Goal: Task Accomplishment & Management: Use online tool/utility

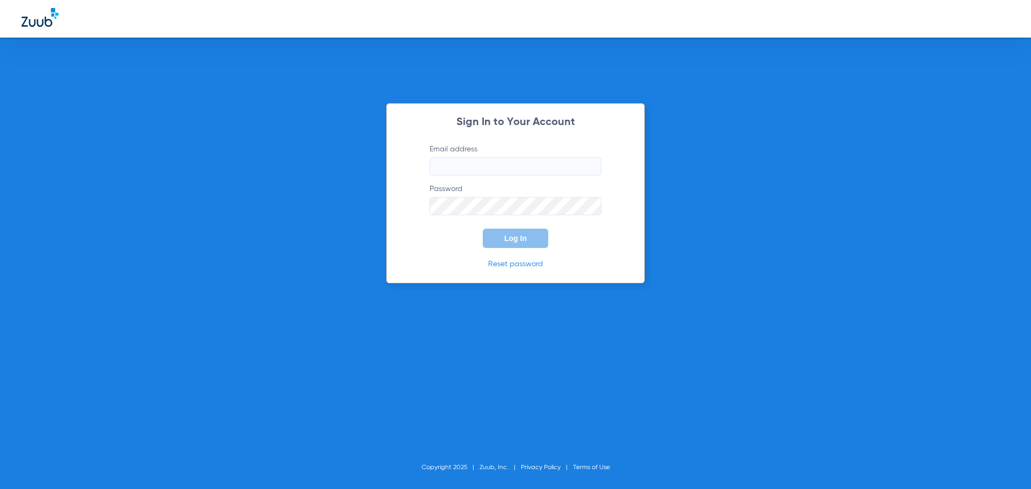
click at [496, 170] on input "Email address" at bounding box center [515, 166] width 172 height 18
click at [490, 163] on input "Email address Required" at bounding box center [515, 166] width 172 height 18
click at [483, 229] on button "Log In" at bounding box center [515, 238] width 65 height 19
click at [456, 165] on input "carla.rhodes68@mydentalmail.com" at bounding box center [515, 166] width 172 height 18
type input "carlarhodes68@mydentalmail.com"
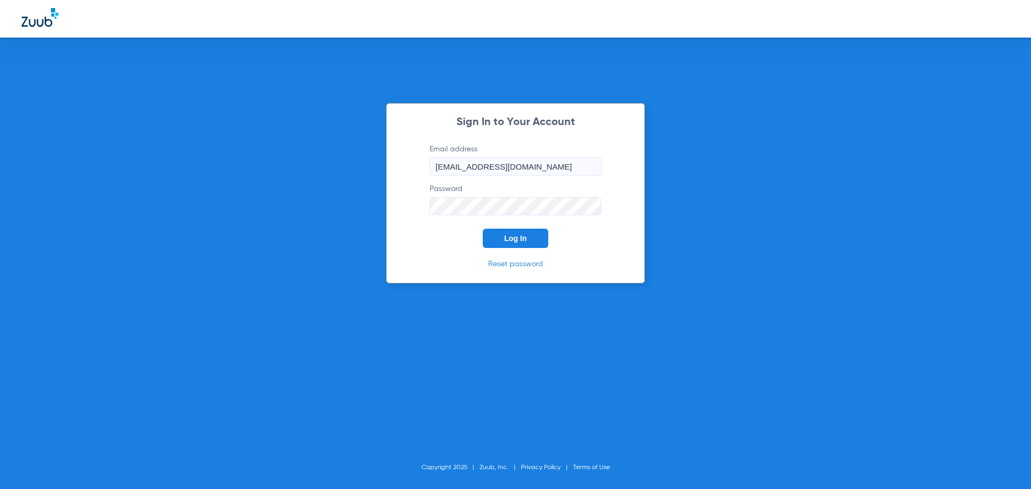
click at [509, 237] on span "Log In" at bounding box center [515, 238] width 23 height 9
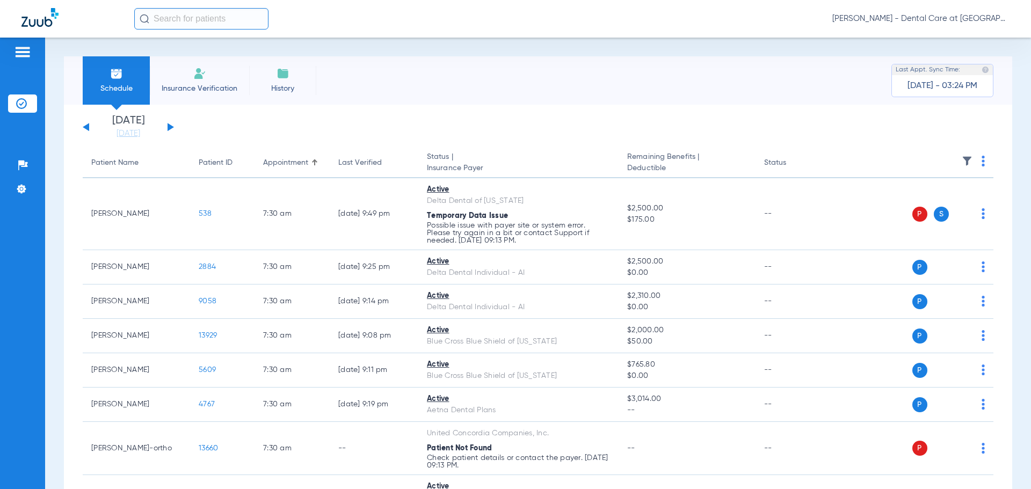
click at [183, 86] on span "Insurance Verification" at bounding box center [199, 88] width 83 height 11
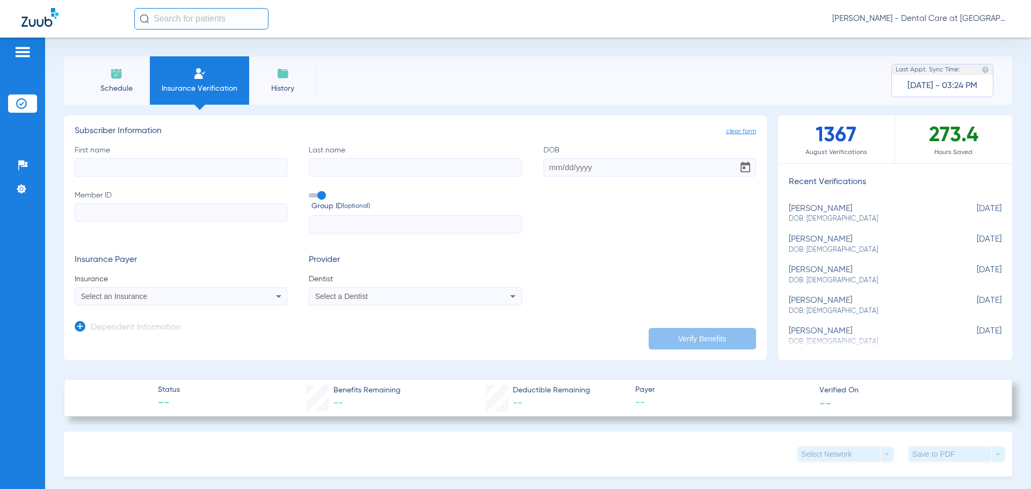
click at [191, 297] on div "Select an Insurance" at bounding box center [161, 297] width 160 height 8
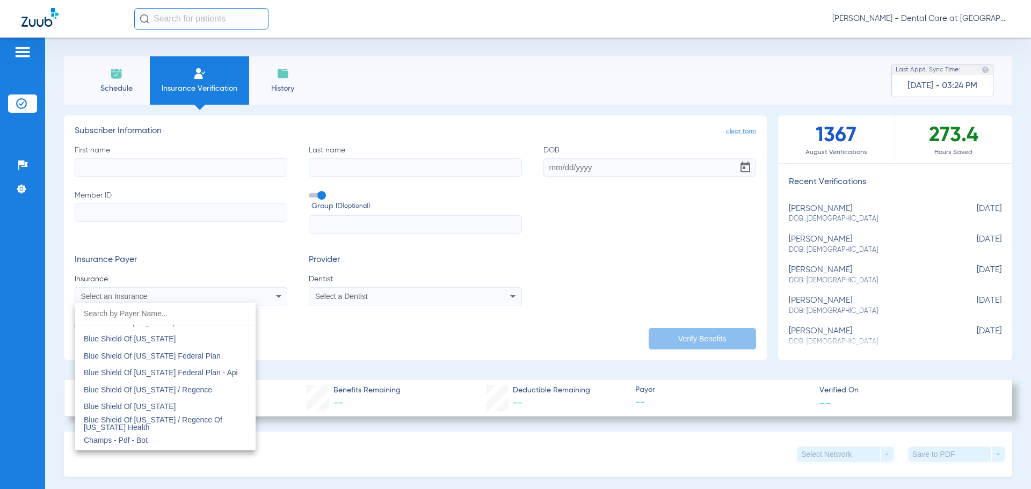
scroll to position [1664, 0]
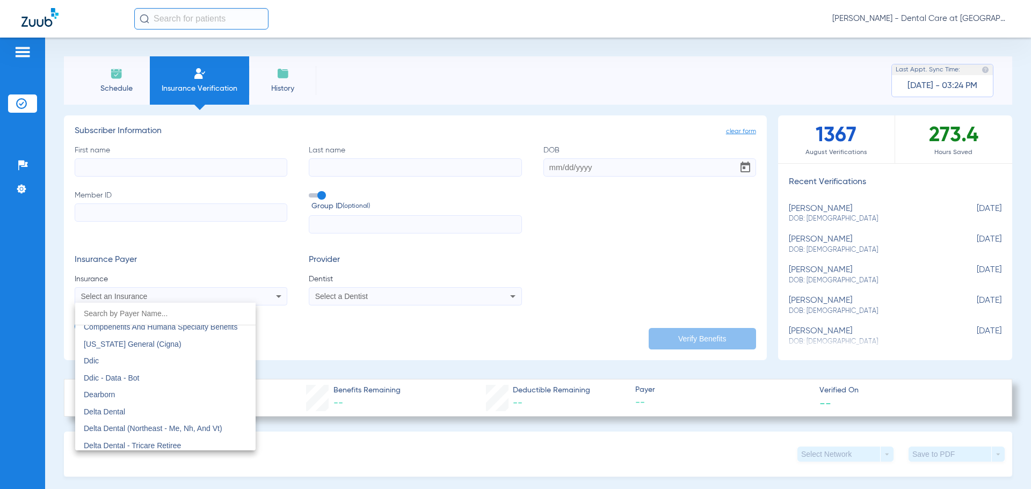
click at [635, 217] on div at bounding box center [515, 244] width 1031 height 489
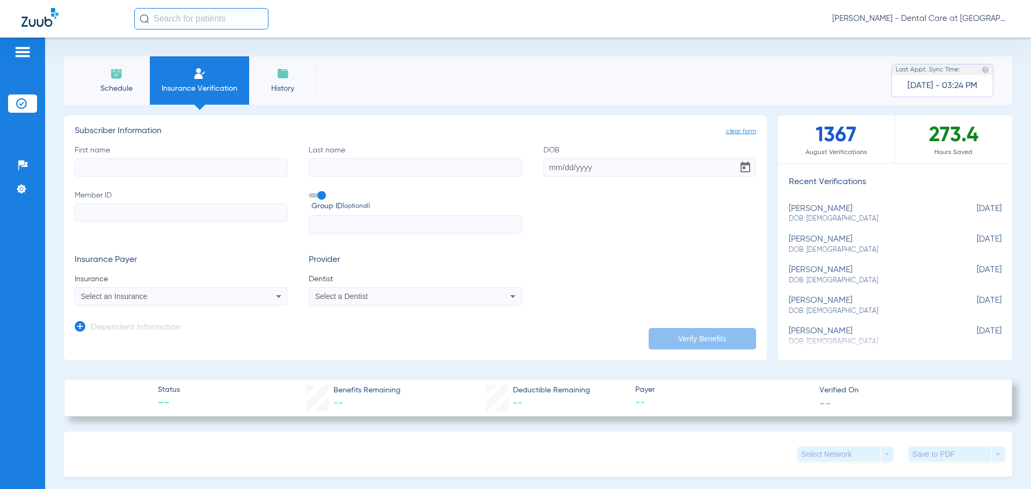
click at [281, 75] on img at bounding box center [282, 73] width 13 height 13
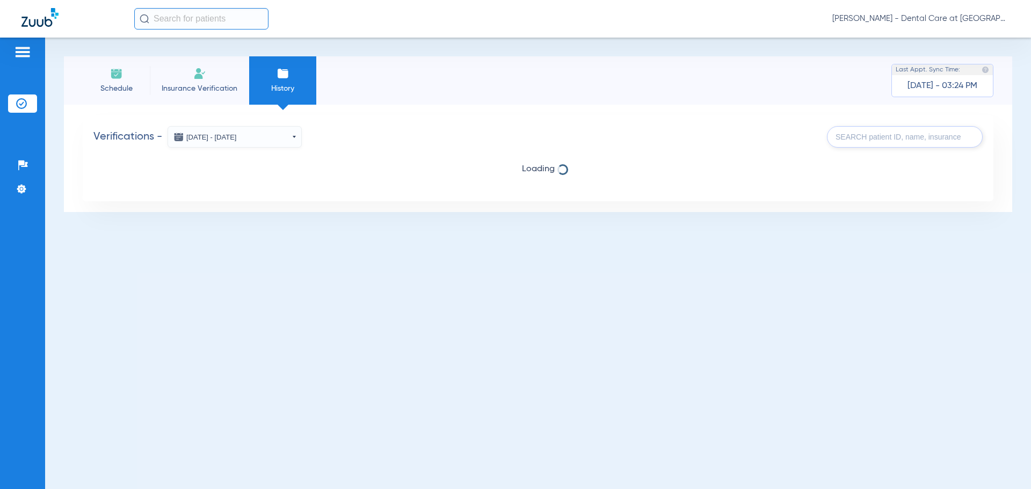
click at [128, 87] on span "Schedule" at bounding box center [116, 88] width 51 height 11
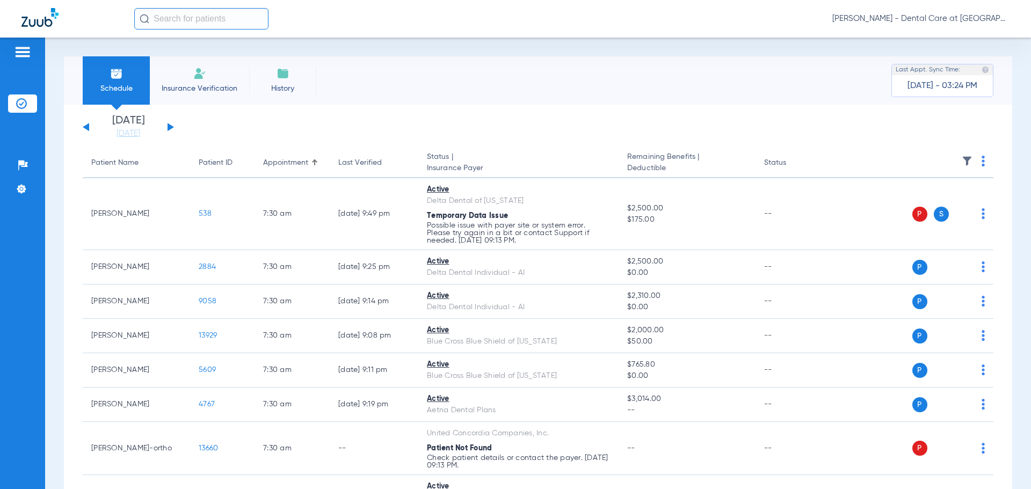
click at [293, 84] on span "History" at bounding box center [282, 88] width 51 height 11
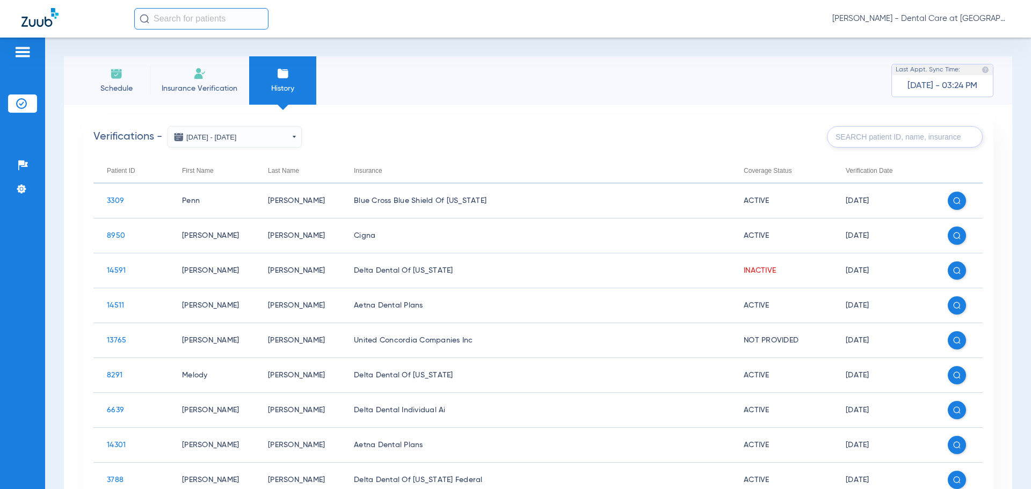
click at [132, 91] on span "Schedule" at bounding box center [116, 88] width 51 height 11
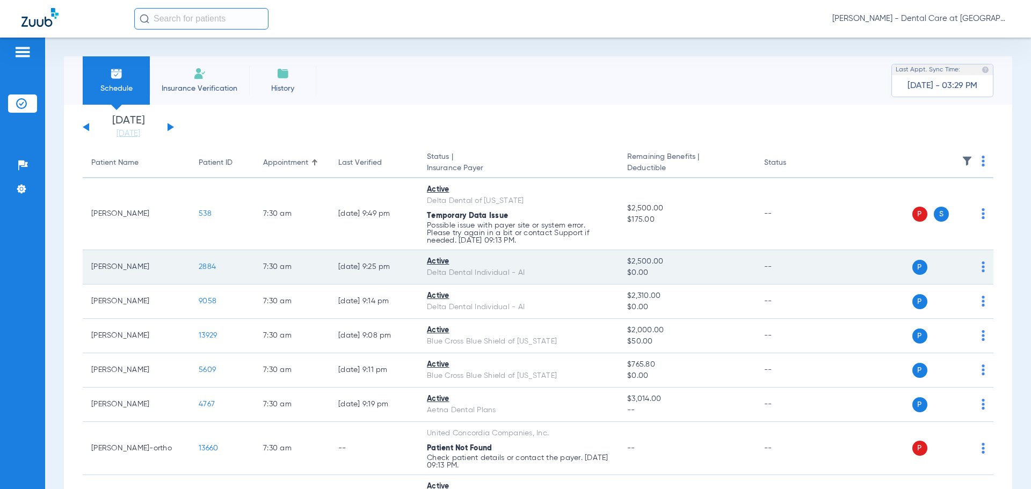
click at [208, 265] on span "2884" at bounding box center [207, 267] width 17 height 8
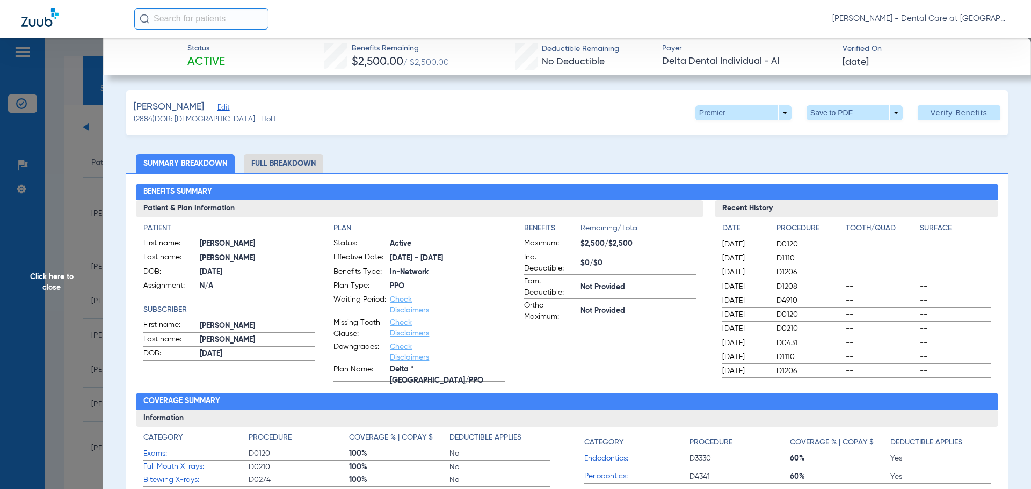
click at [295, 165] on li "Full Breakdown" at bounding box center [283, 163] width 79 height 19
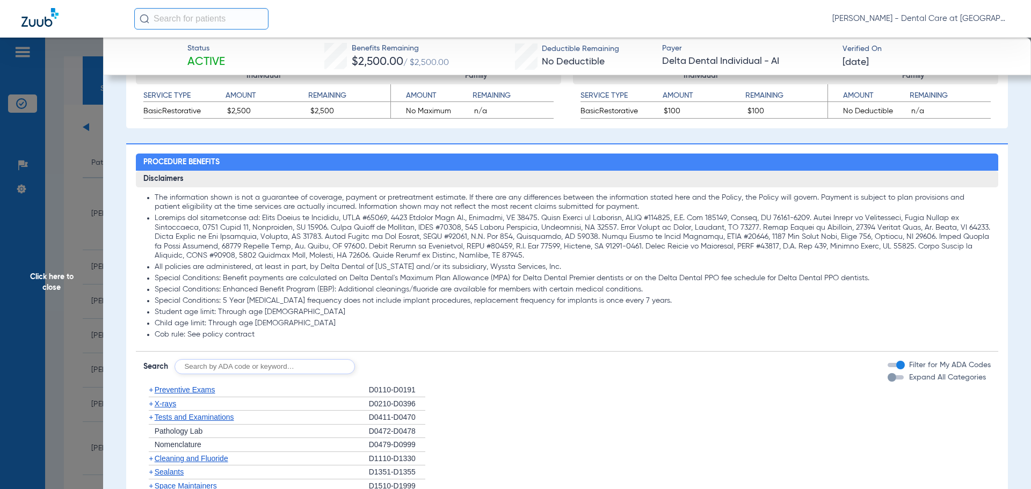
scroll to position [649, 0]
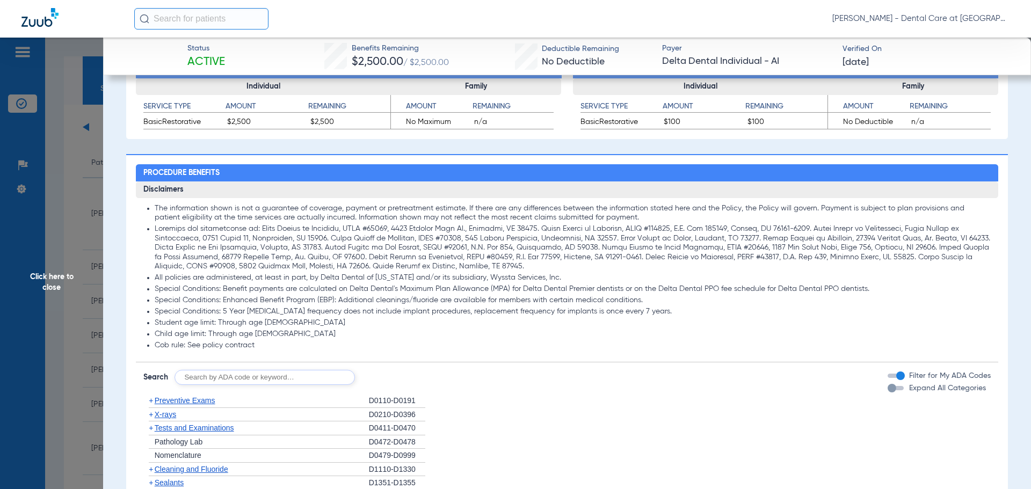
click at [887, 392] on div "button" at bounding box center [891, 388] width 9 height 9
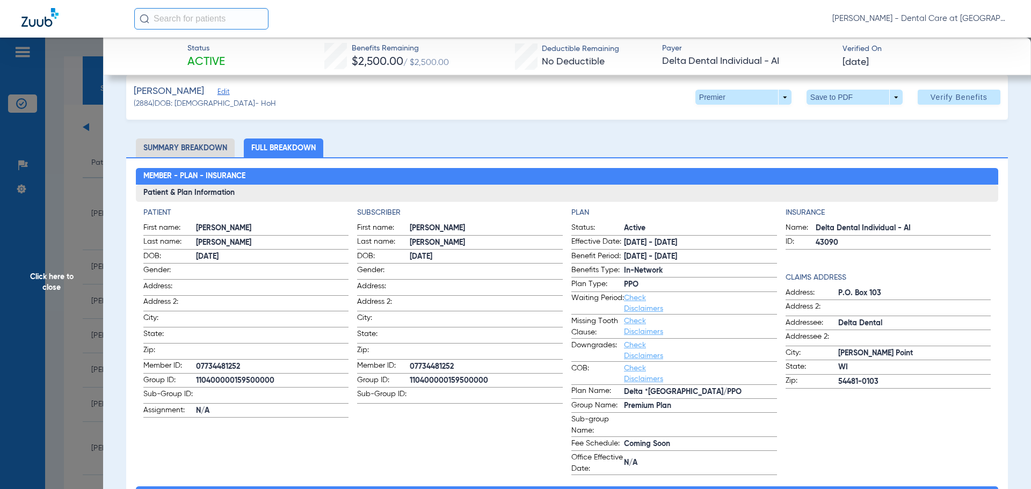
scroll to position [0, 0]
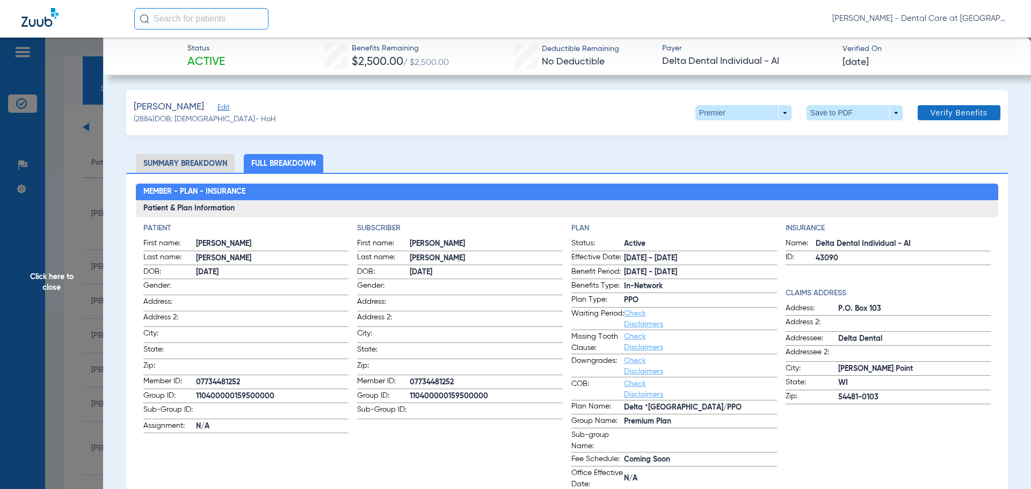
click at [955, 113] on span "Verify Benefits" at bounding box center [958, 112] width 57 height 9
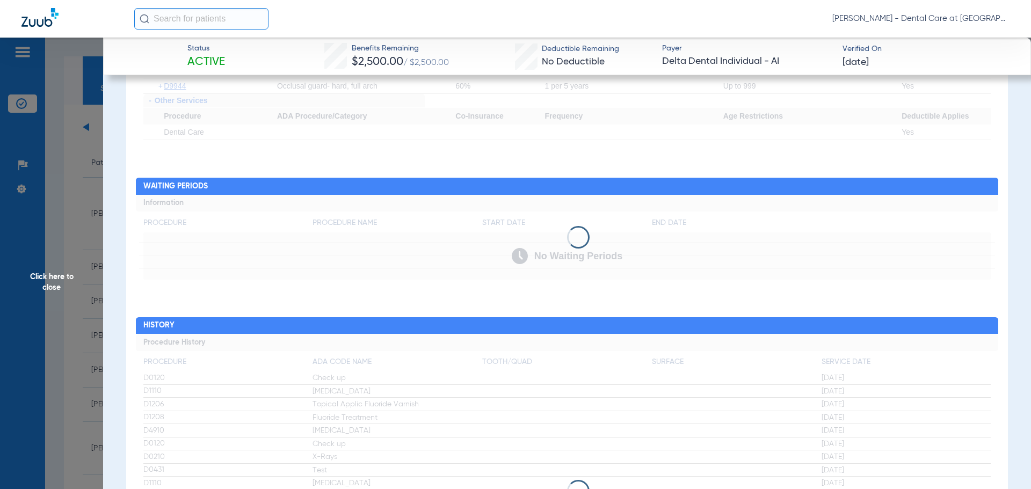
scroll to position [3001, 0]
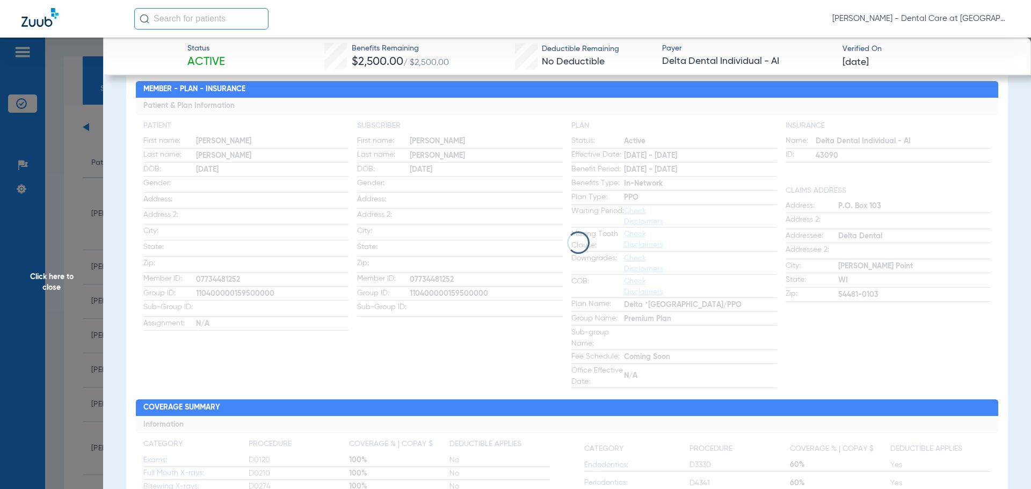
scroll to position [0, 0]
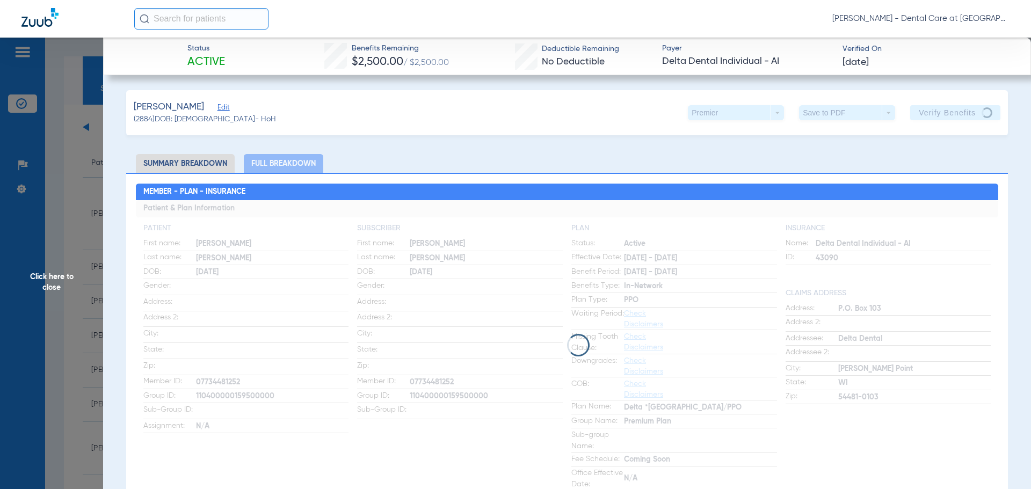
click at [191, 170] on li "Summary Breakdown" at bounding box center [185, 163] width 99 height 19
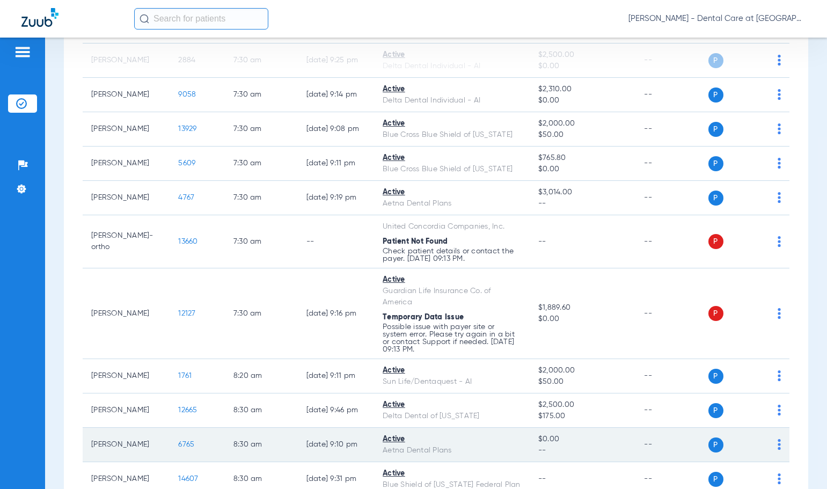
scroll to position [161, 0]
